Goal: Information Seeking & Learning: Find specific fact

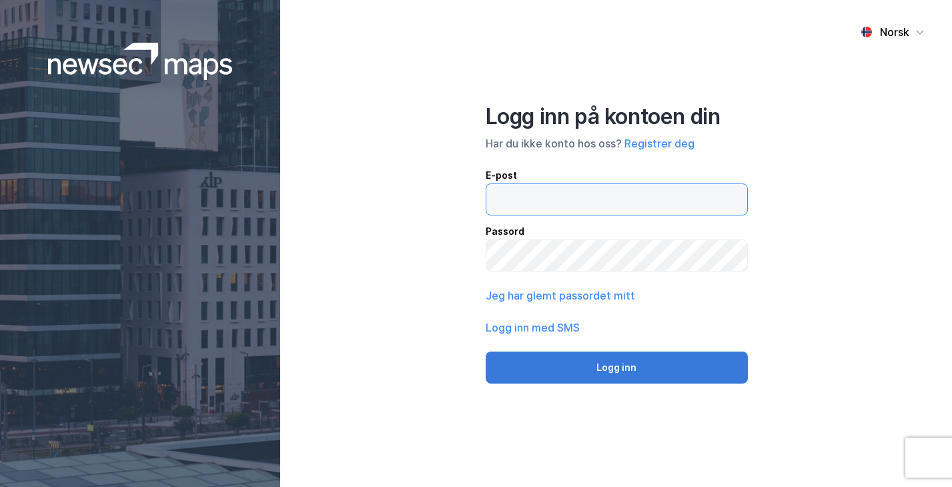
type input "[EMAIL_ADDRESS][DOMAIN_NAME]"
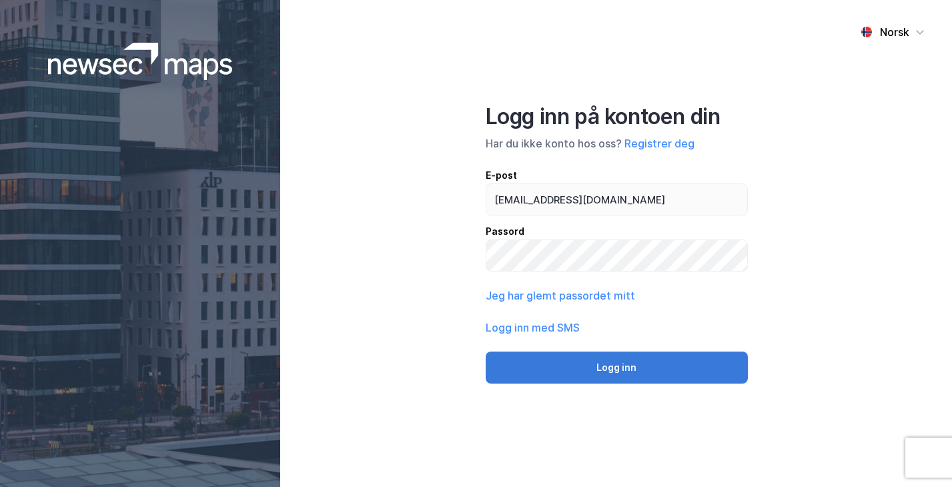
click at [582, 370] on button "Logg inn" at bounding box center [617, 368] width 262 height 32
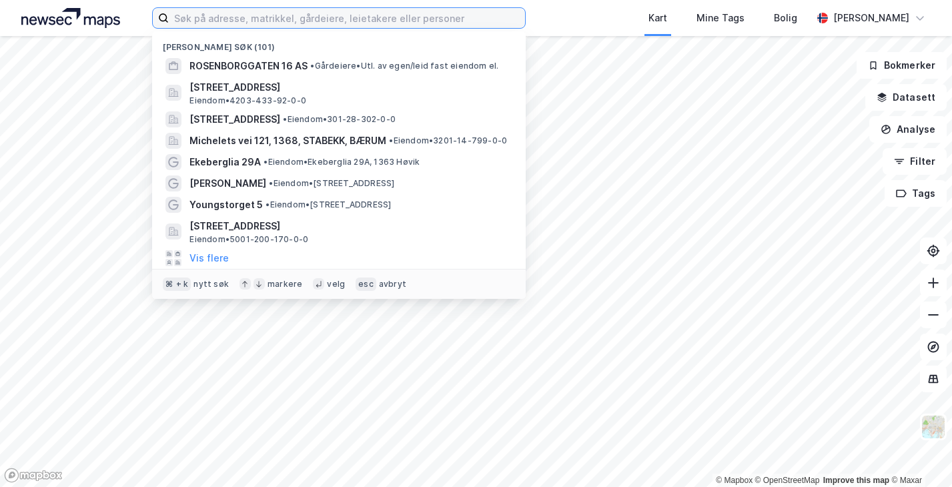
click at [228, 27] on input at bounding box center [347, 18] width 356 height 20
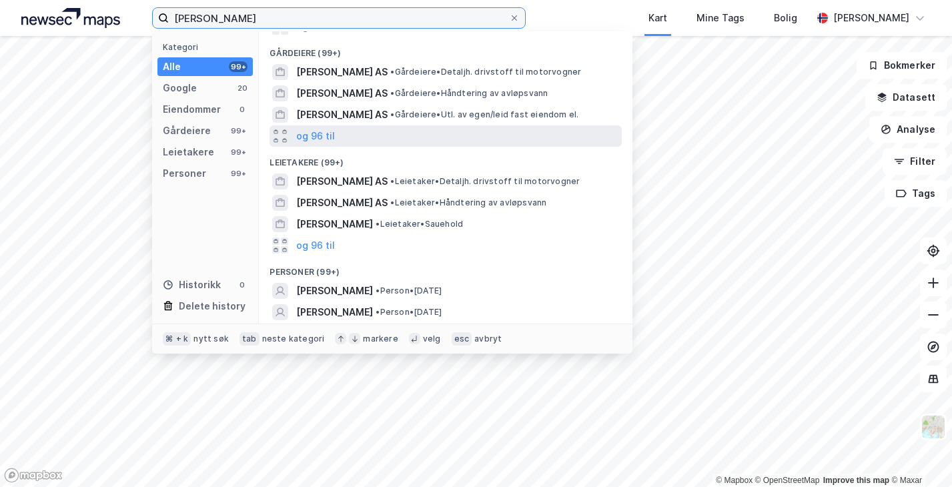
scroll to position [145, 0]
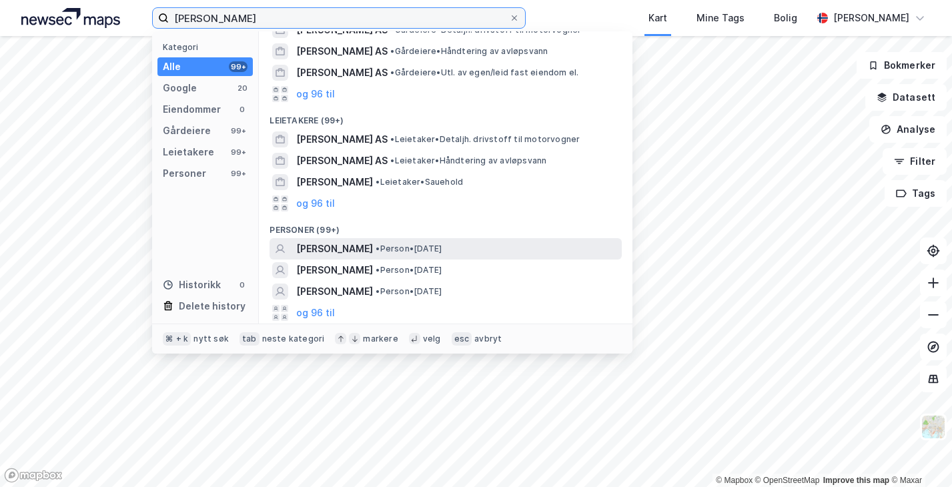
type input "[PERSON_NAME]"
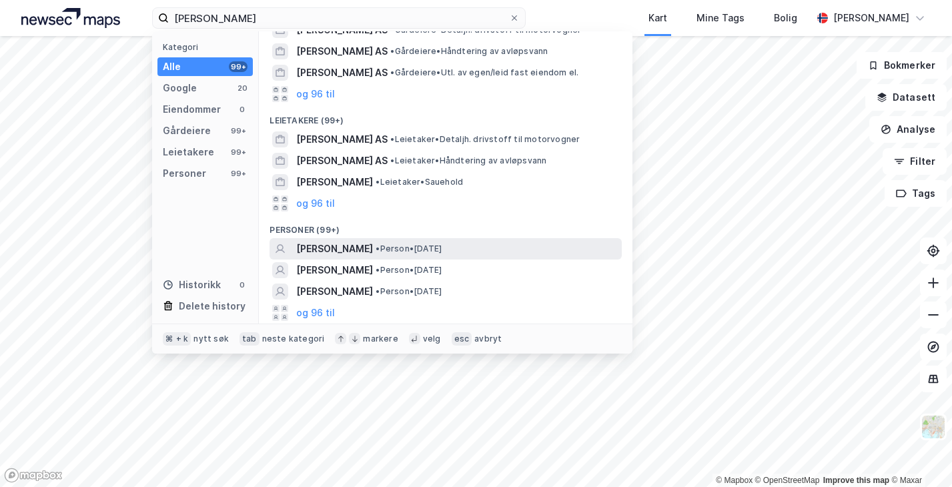
click at [352, 246] on span "[PERSON_NAME]" at bounding box center [334, 249] width 77 height 16
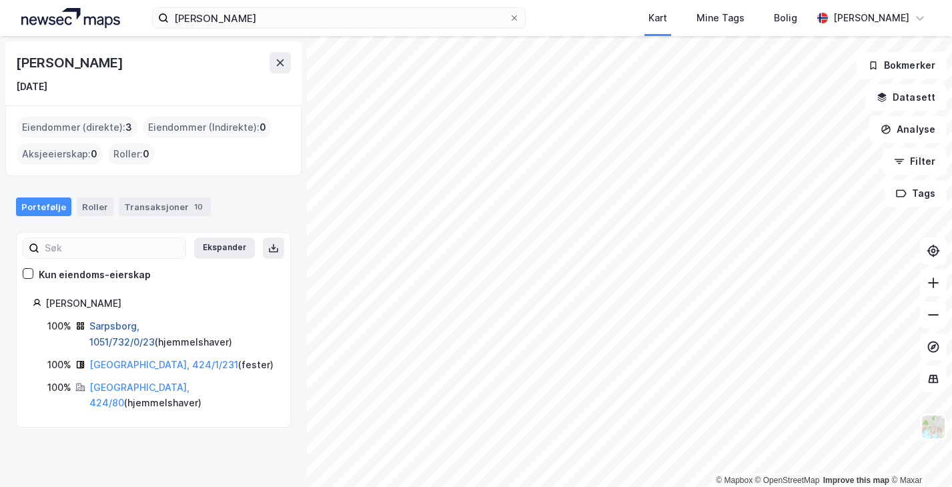
click at [125, 324] on link "Sarpsborg, 1051/732/0/23" at bounding box center [121, 333] width 65 height 27
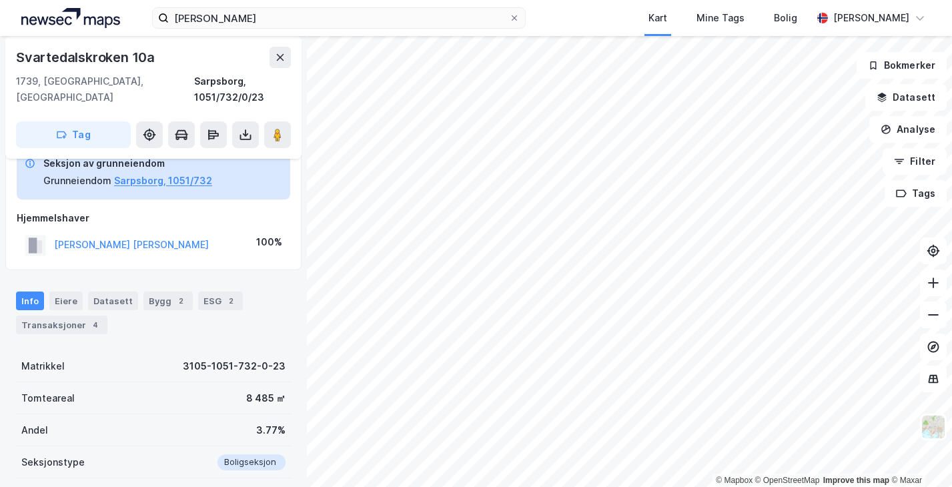
scroll to position [75, 0]
click at [67, 314] on div "Transaksjoner 4" at bounding box center [61, 323] width 91 height 19
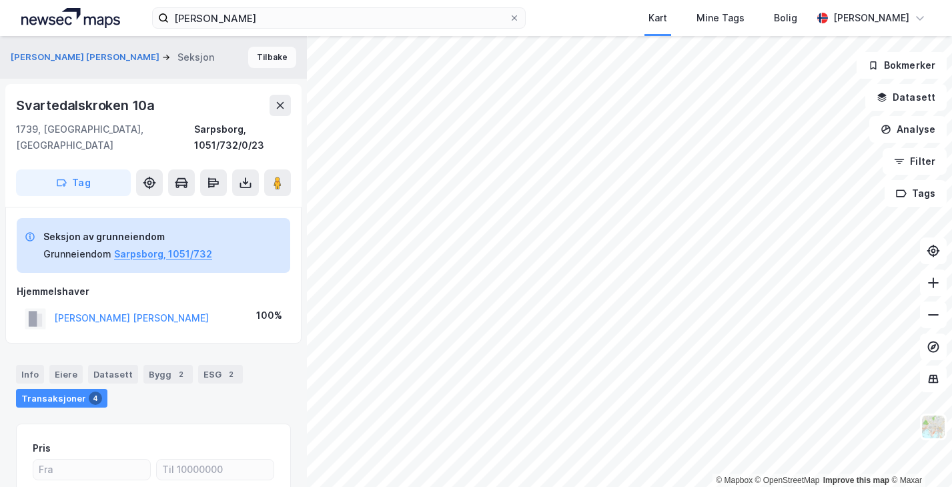
click at [270, 61] on button "Tilbake" at bounding box center [272, 57] width 48 height 21
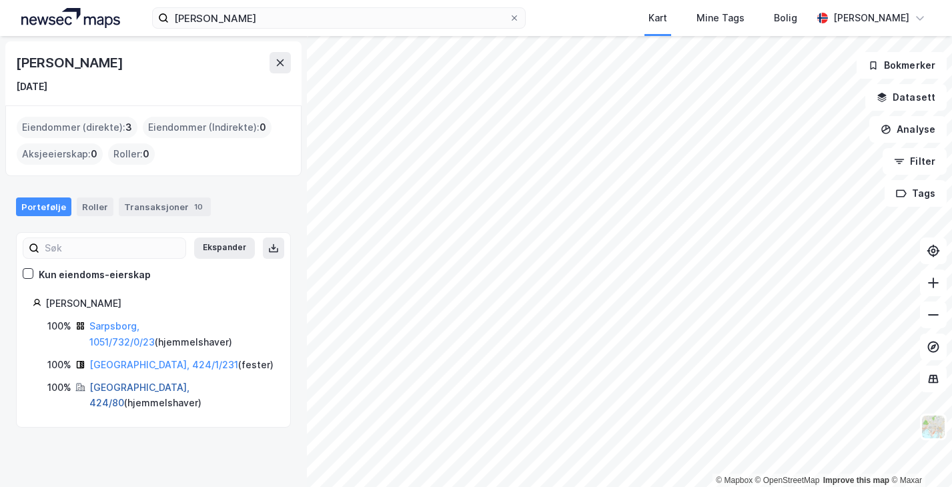
click at [106, 389] on link "[GEOGRAPHIC_DATA], 424/80" at bounding box center [139, 395] width 100 height 27
